Goal: Information Seeking & Learning: Learn about a topic

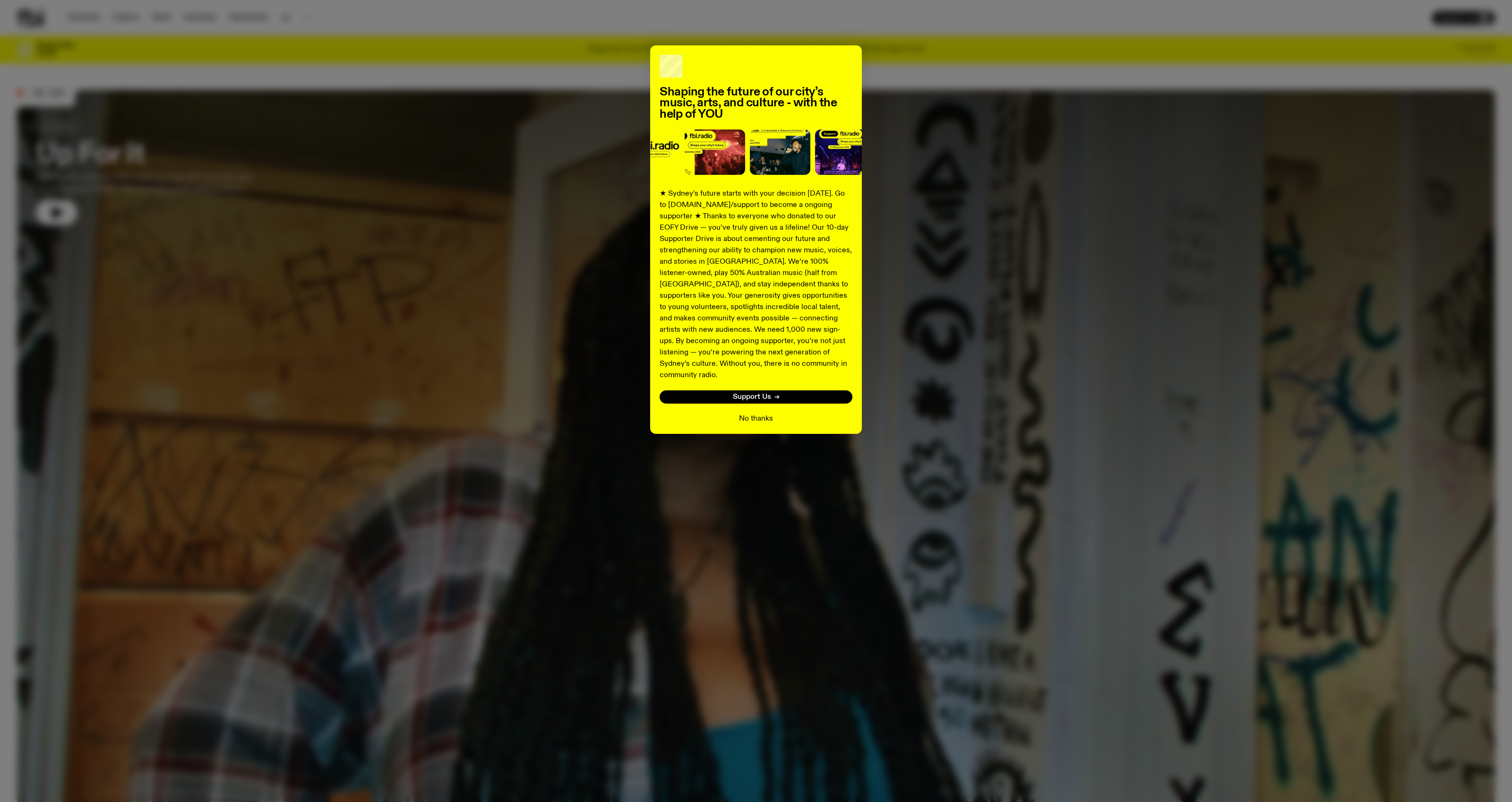
click at [761, 413] on button "No thanks" at bounding box center [756, 419] width 34 height 11
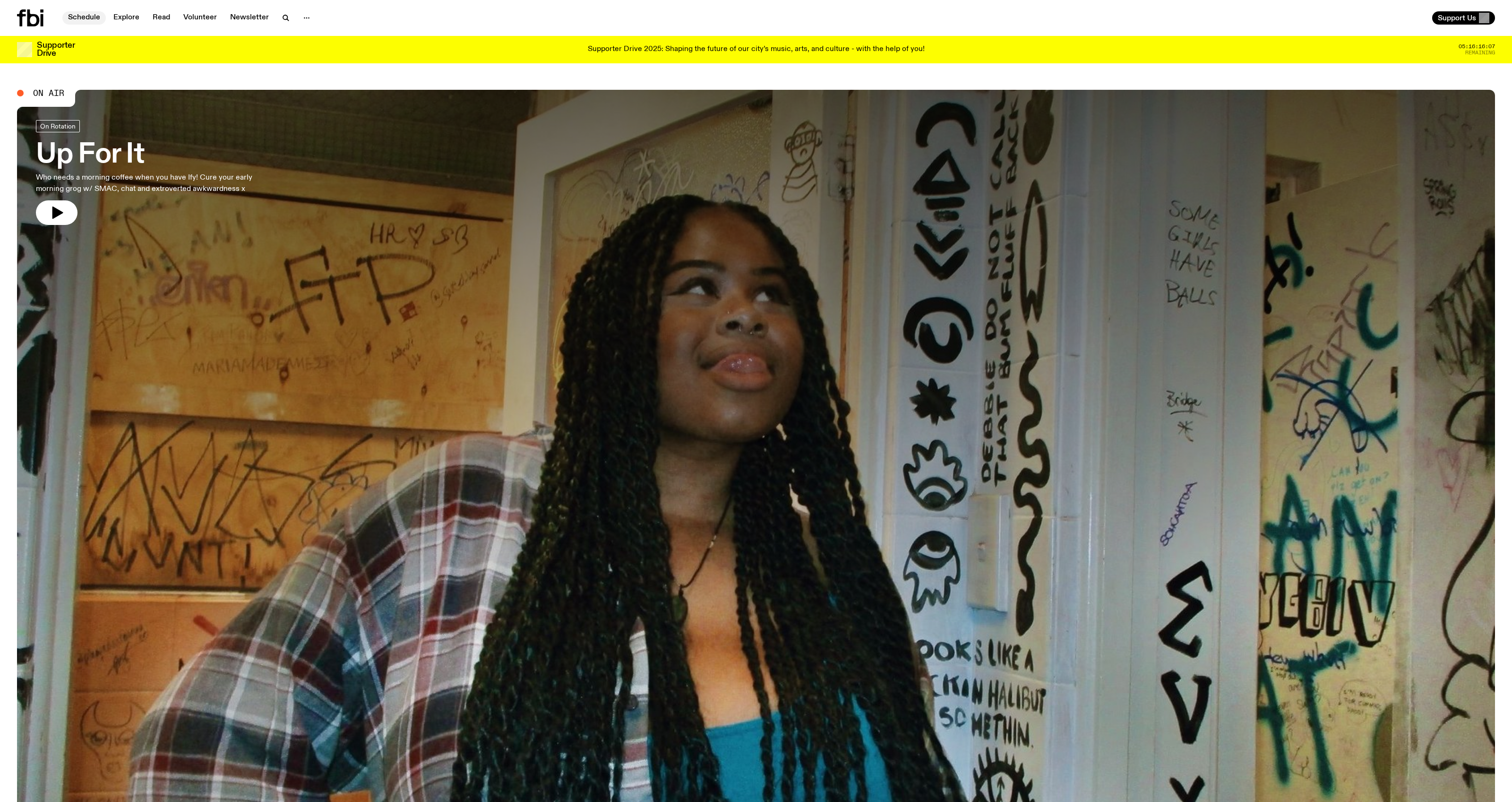
click at [87, 22] on link "Schedule" at bounding box center [84, 18] width 44 height 14
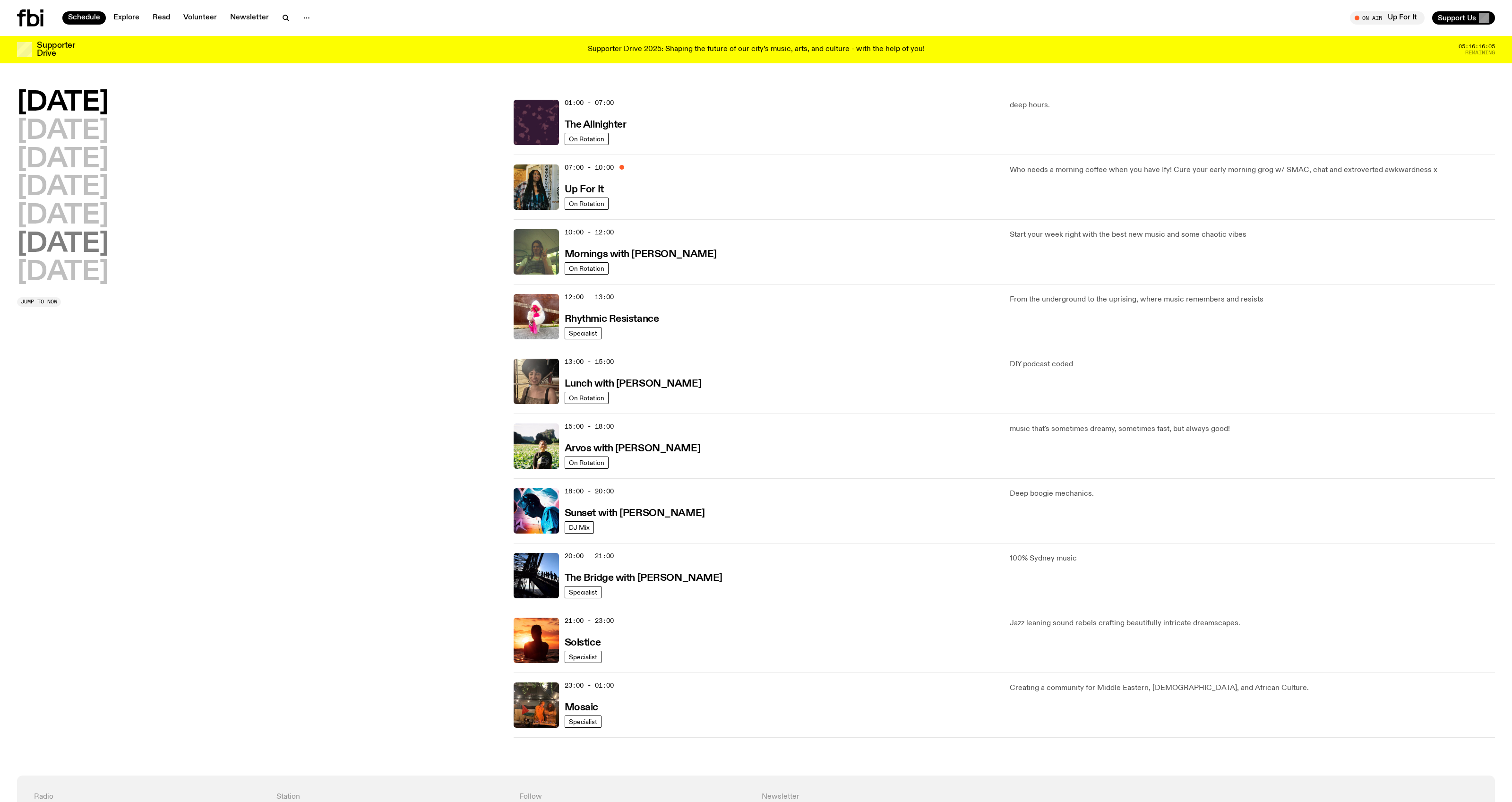
click at [74, 236] on h2 "[DATE]" at bounding box center [63, 244] width 92 height 26
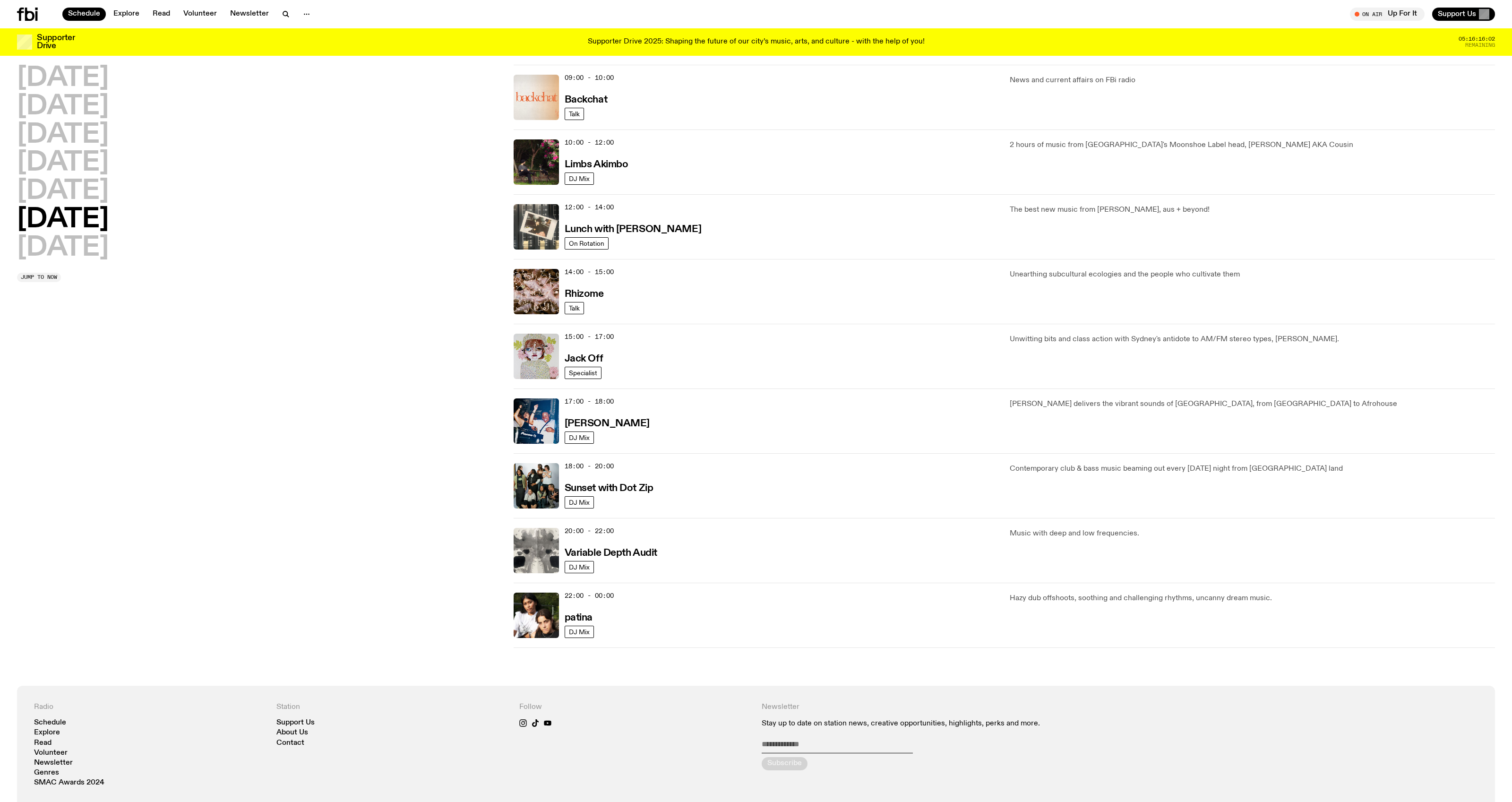
scroll to position [215, 0]
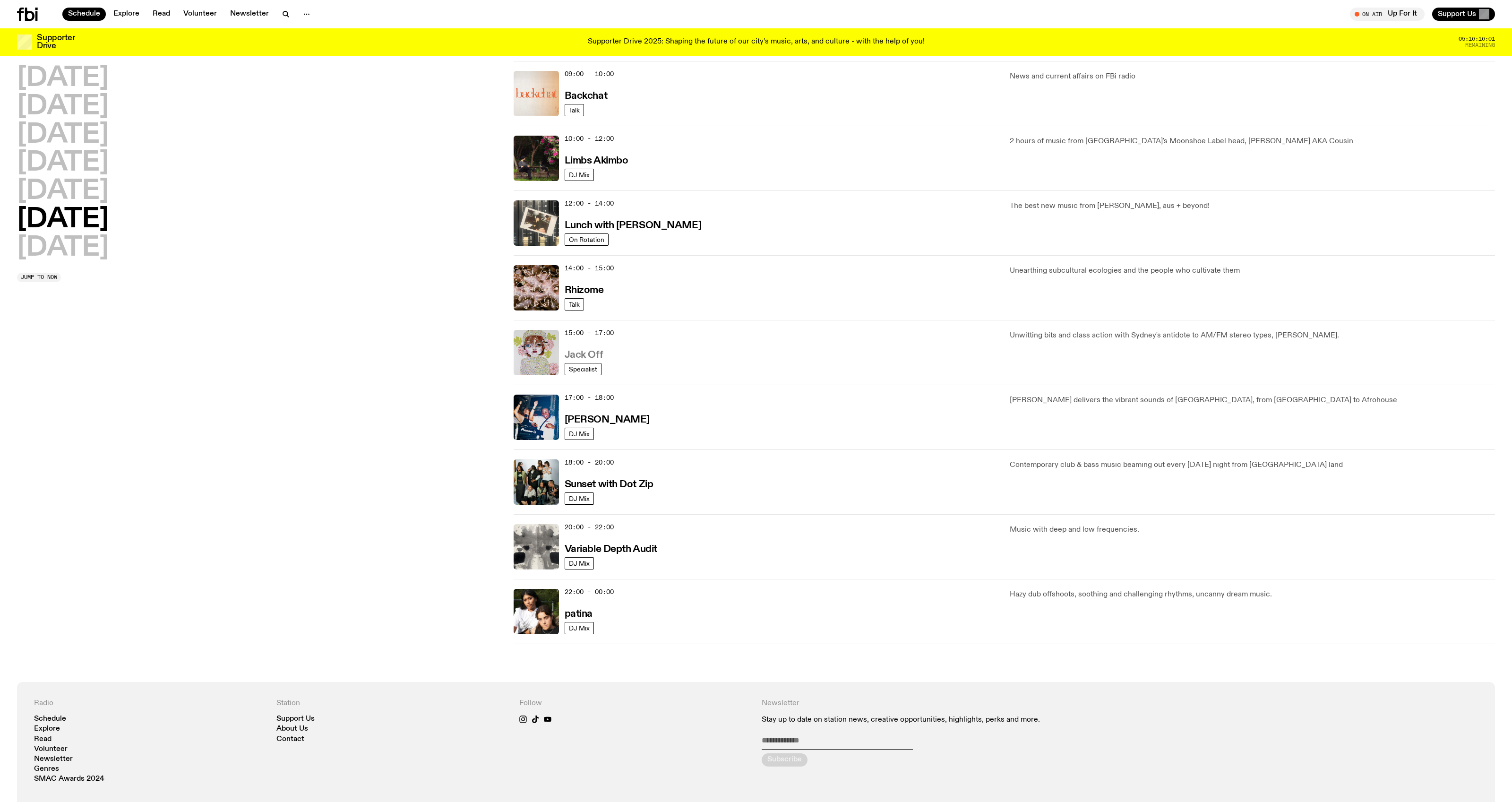
click at [582, 351] on h3 "Jack Off" at bounding box center [584, 355] width 38 height 10
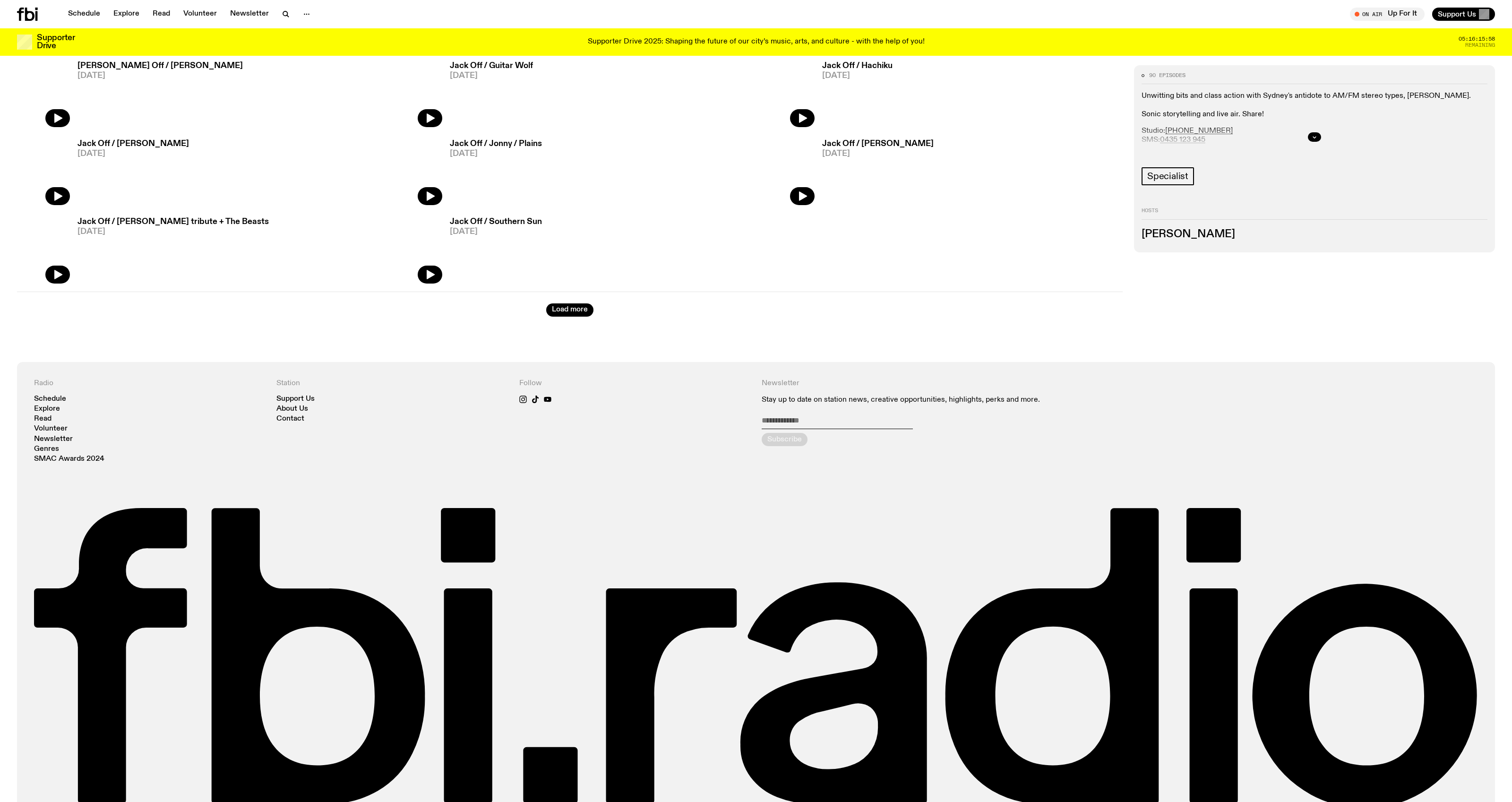
scroll to position [742, 0]
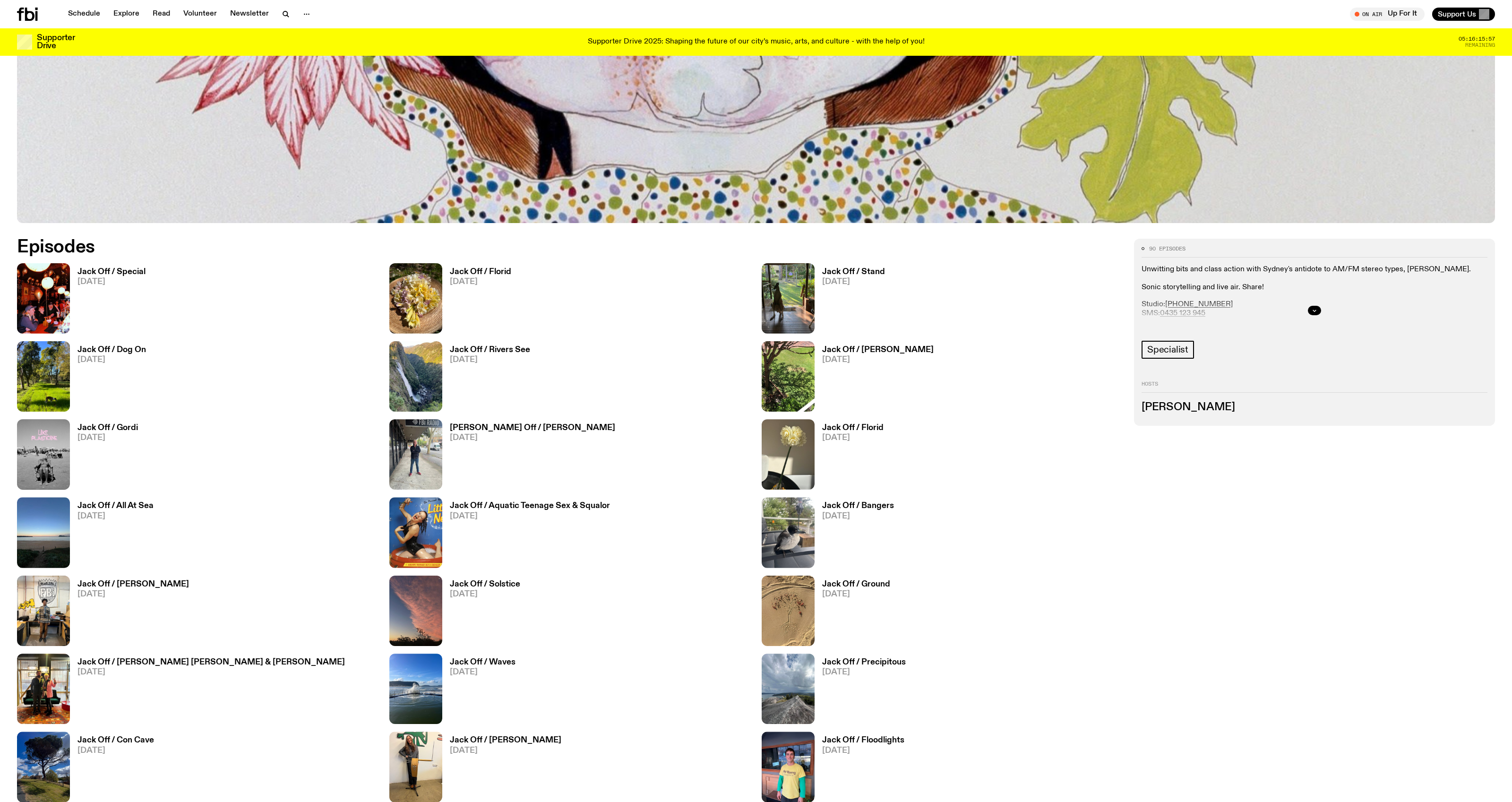
click at [100, 273] on h3 "Jack Off / Special" at bounding box center [111, 271] width 68 height 8
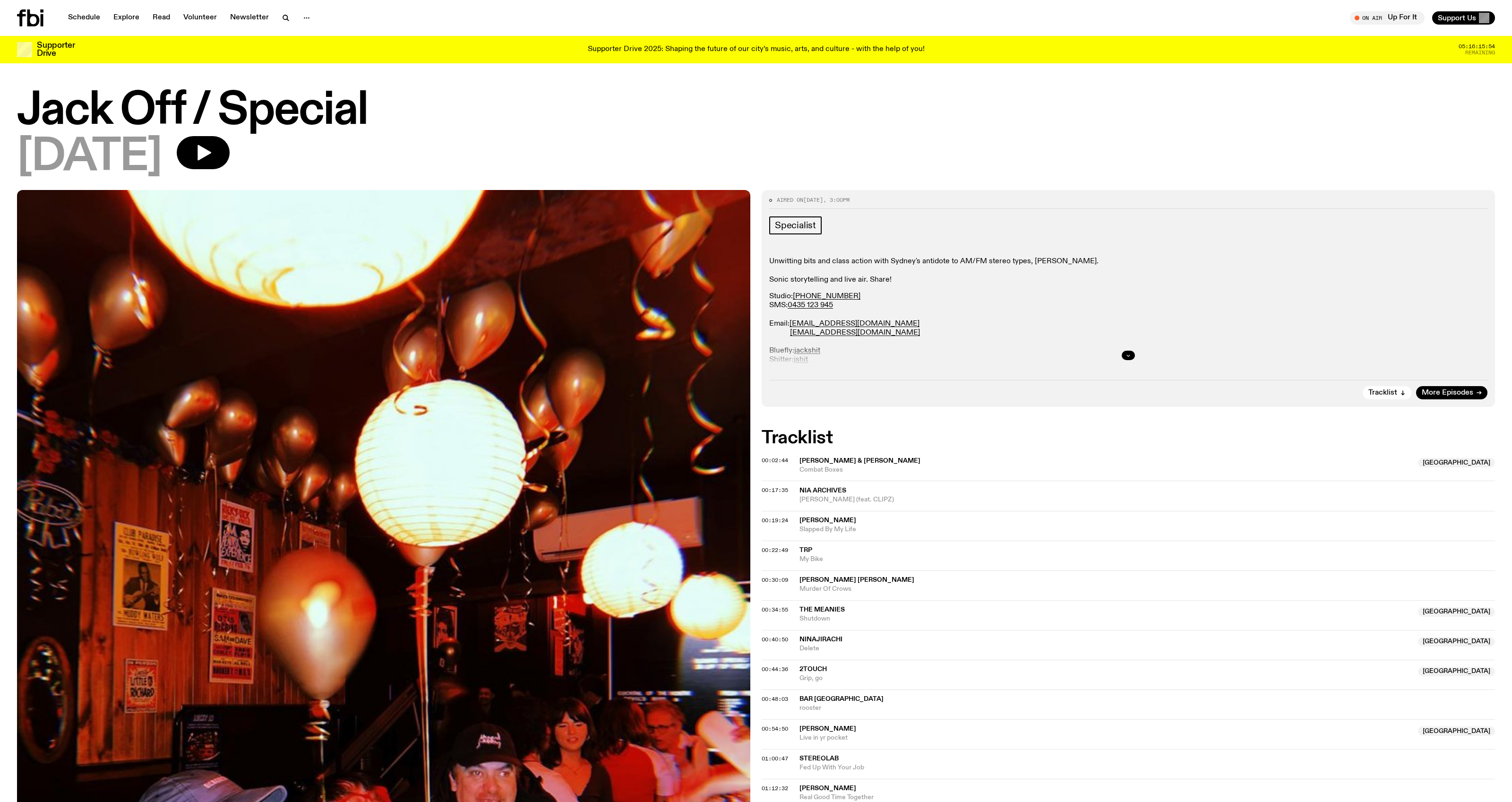
click at [1129, 356] on icon "button" at bounding box center [1128, 355] width 6 height 6
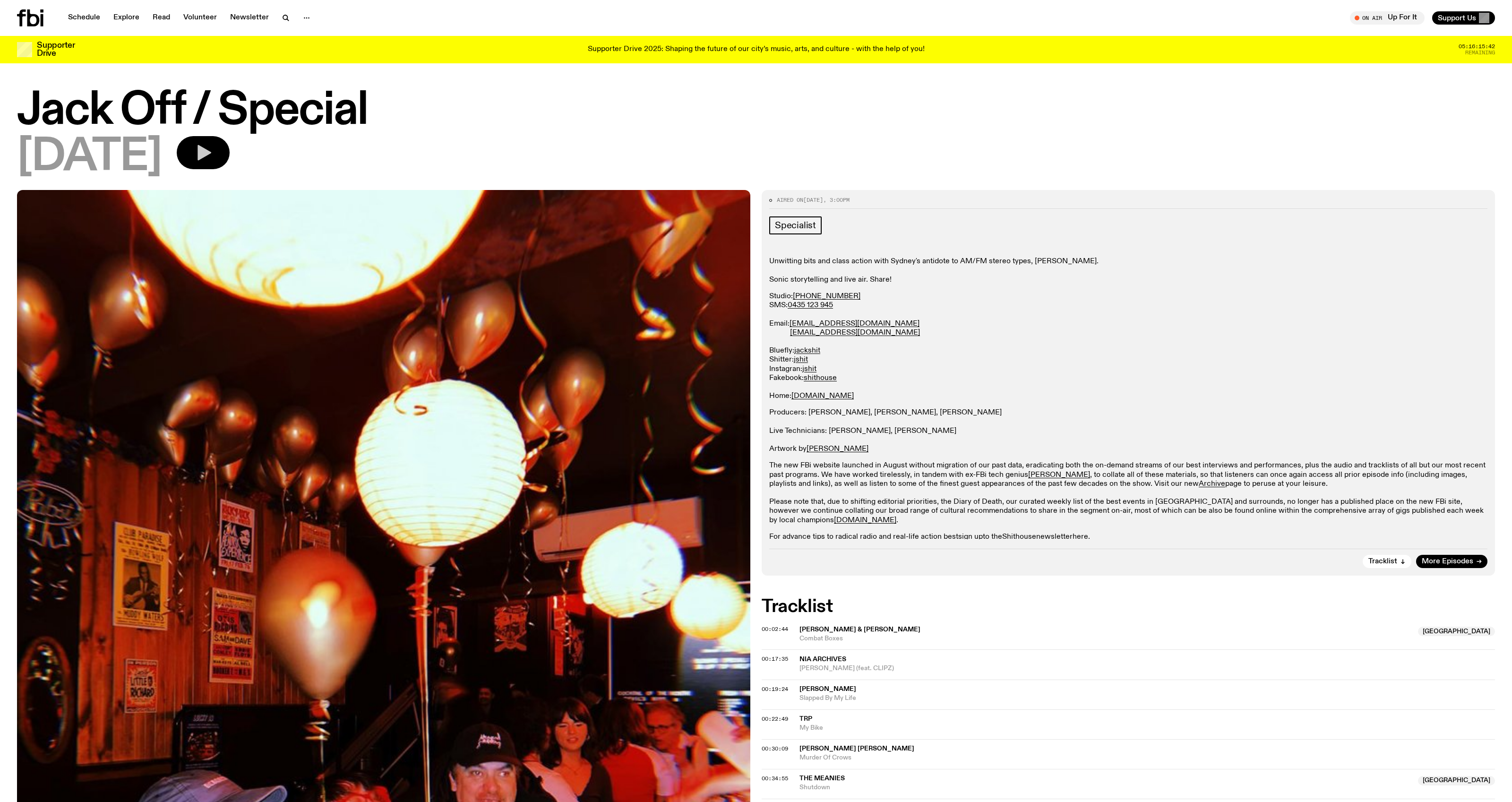
click at [230, 155] on button "button" at bounding box center [203, 153] width 53 height 33
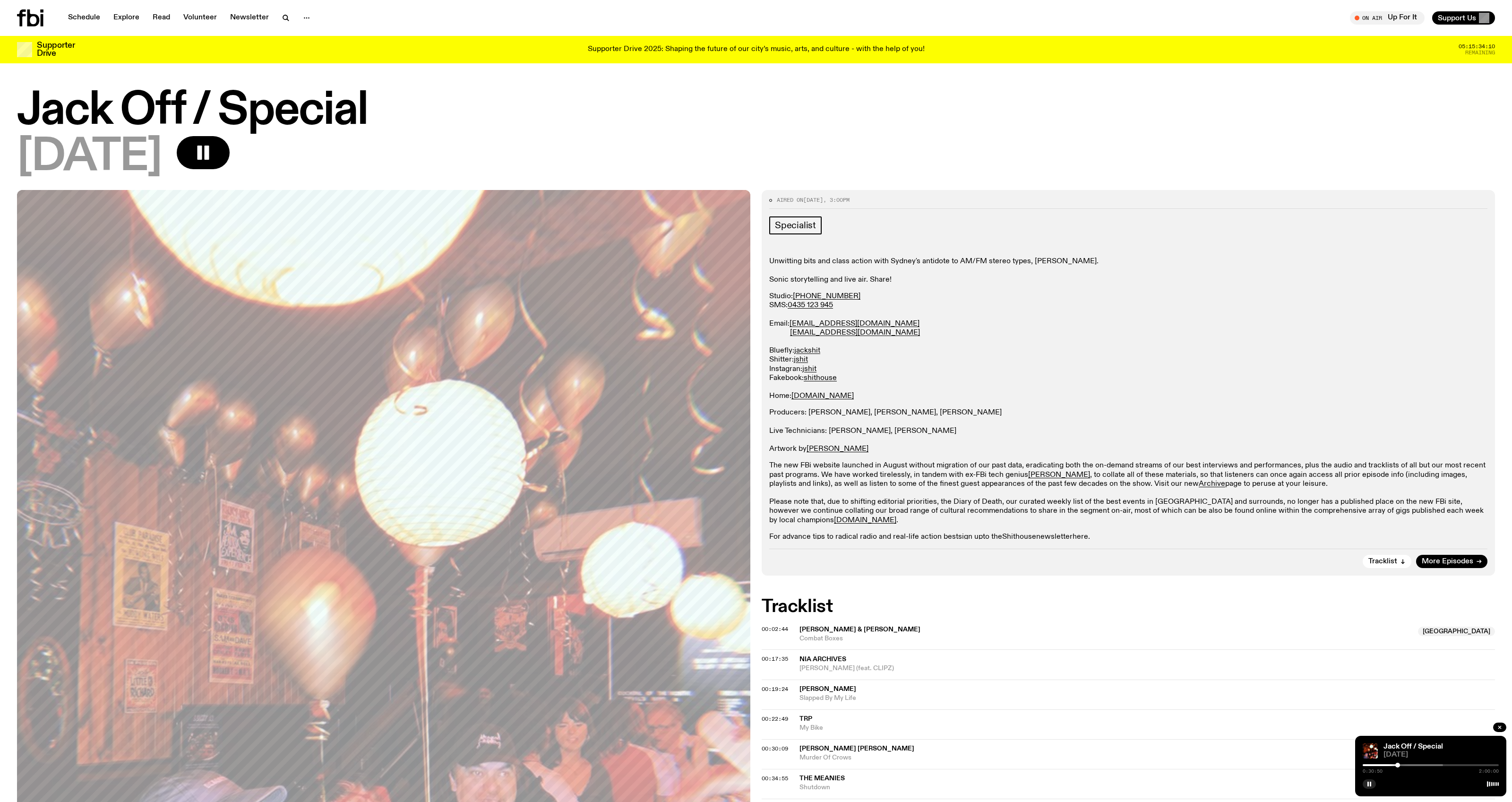
drag, startPoint x: 1406, startPoint y: 766, endPoint x: 1398, endPoint y: 766, distance: 8.0
click at [1398, 766] on div at bounding box center [1398, 765] width 5 height 5
click at [1402, 765] on div at bounding box center [1431, 765] width 136 height 2
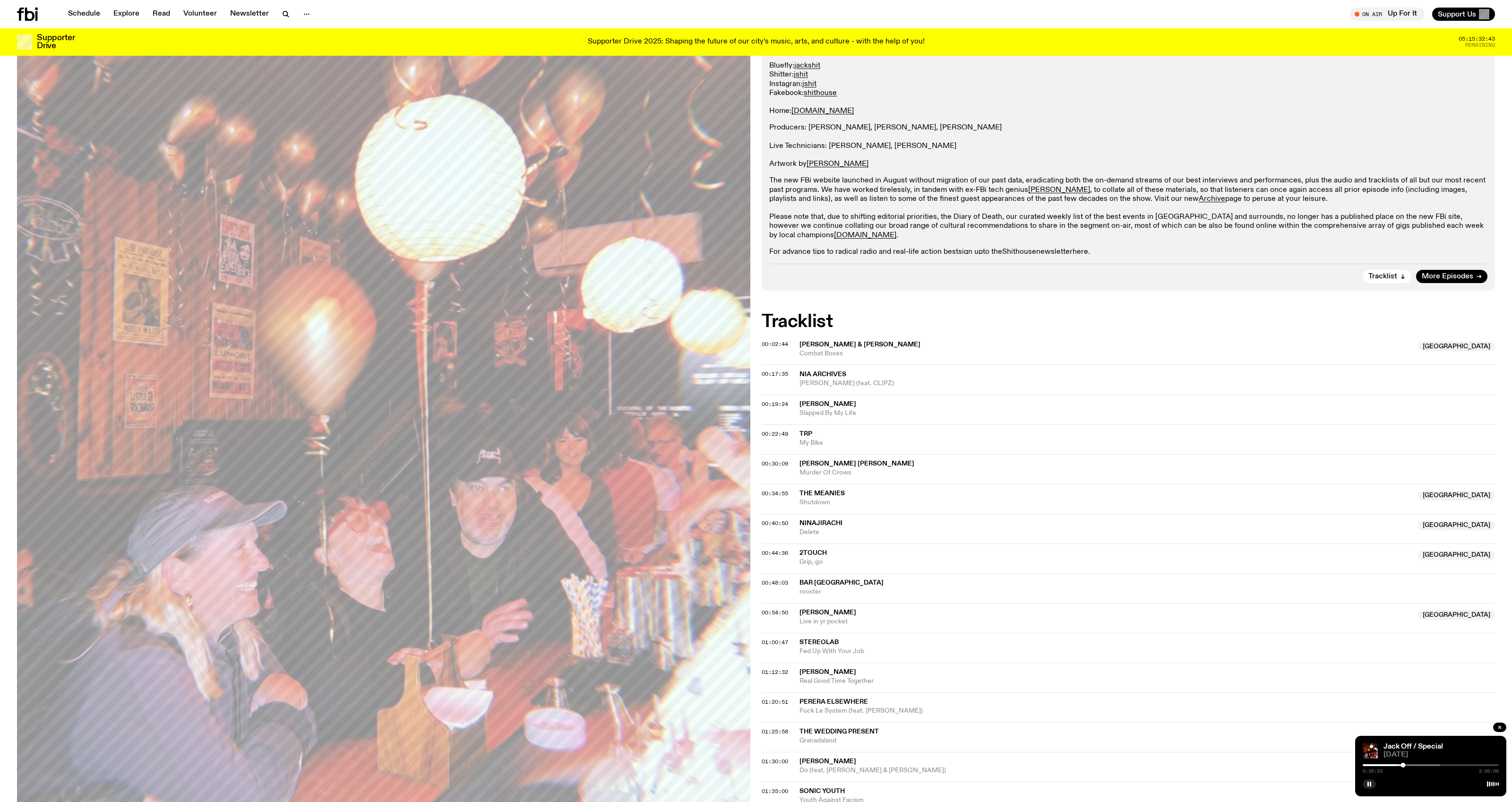
scroll to position [279, 0]
click at [840, 488] on span "The Meanies" at bounding box center [822, 491] width 46 height 7
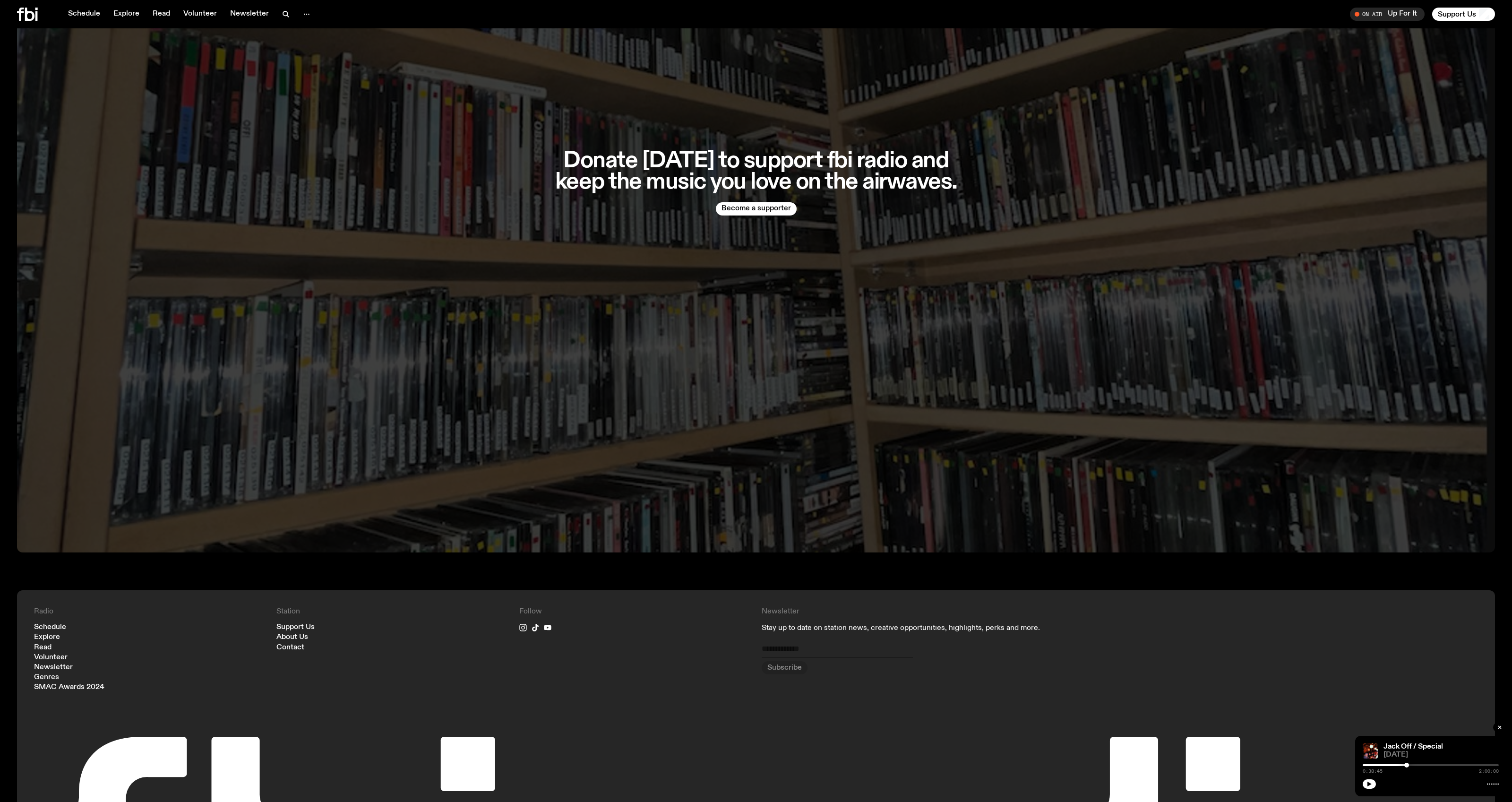
scroll to position [2906, 0]
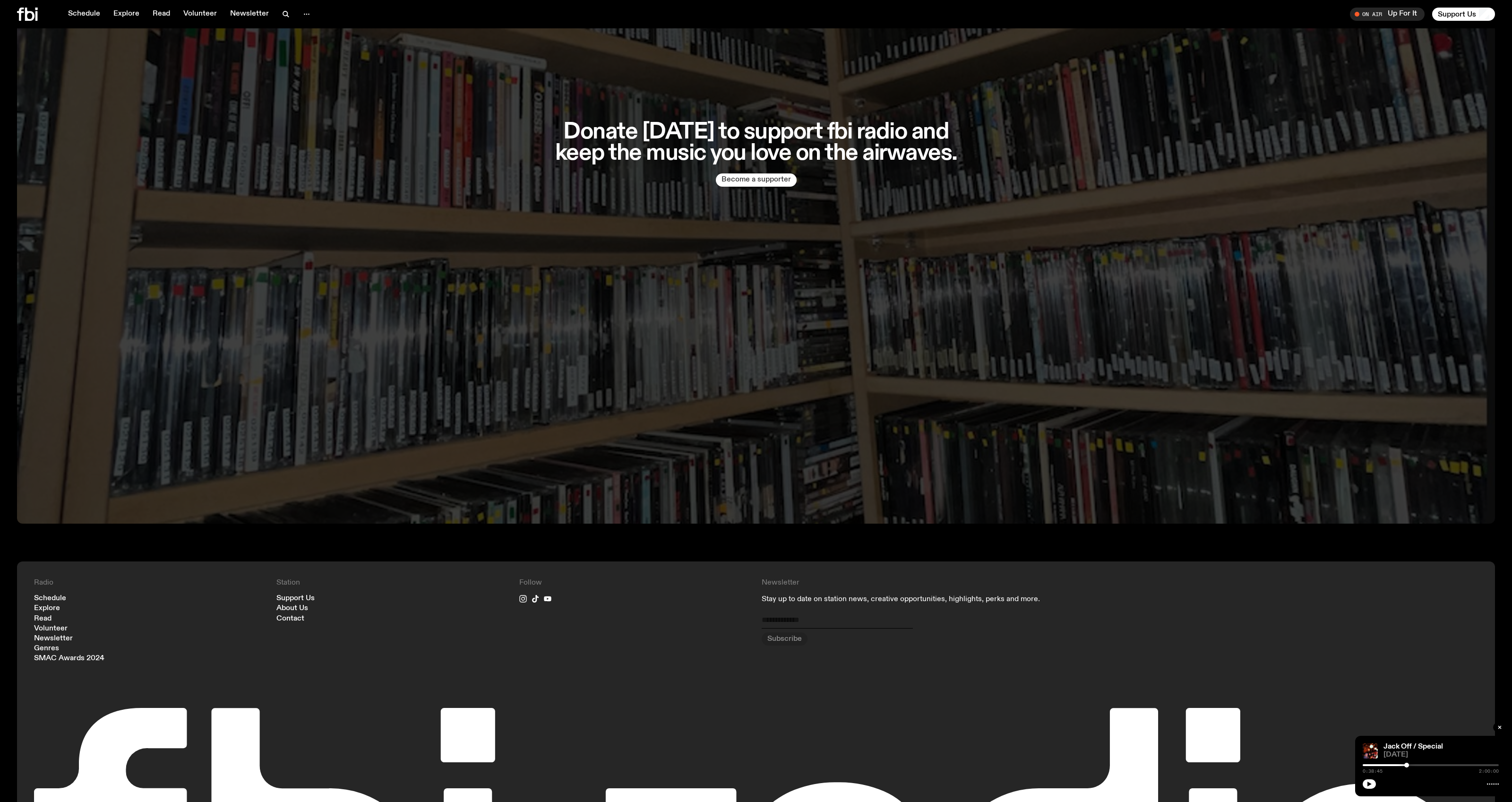
click at [751, 174] on button "Become a supporter" at bounding box center [756, 180] width 81 height 14
